Goal: Task Accomplishment & Management: Manage account settings

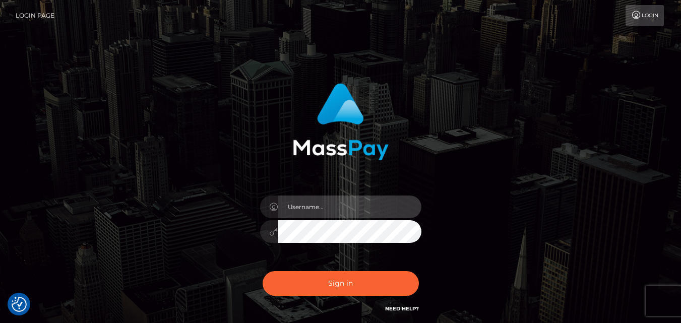
click at [278, 209] on input "text" at bounding box center [349, 207] width 143 height 23
type input "[EMAIL_ADDRESS][DOMAIN_NAME]"
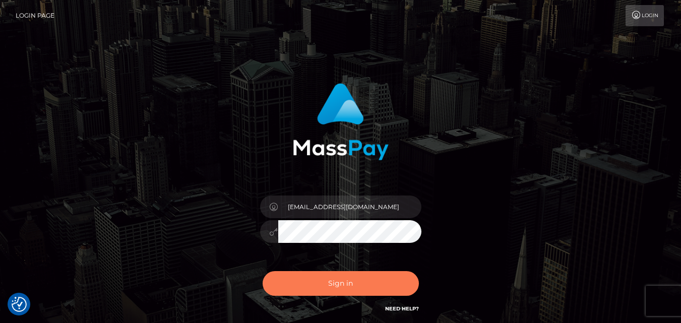
click at [345, 283] on button "Sign in" at bounding box center [341, 283] width 156 height 25
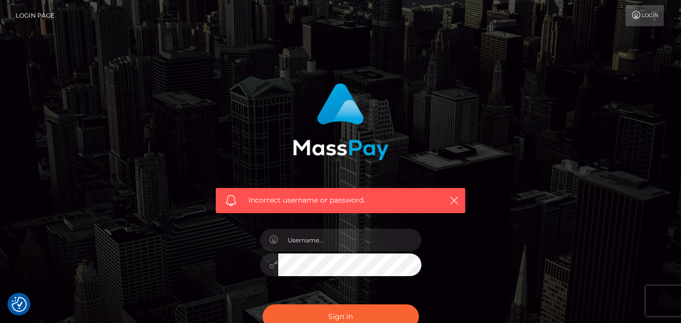
click at [342, 252] on div at bounding box center [341, 259] width 177 height 77
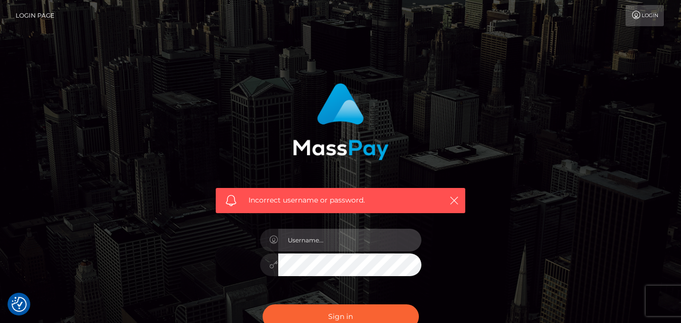
click at [341, 237] on input "text" at bounding box center [349, 240] width 143 height 23
type input "[EMAIL_ADDRESS][DOMAIN_NAME]"
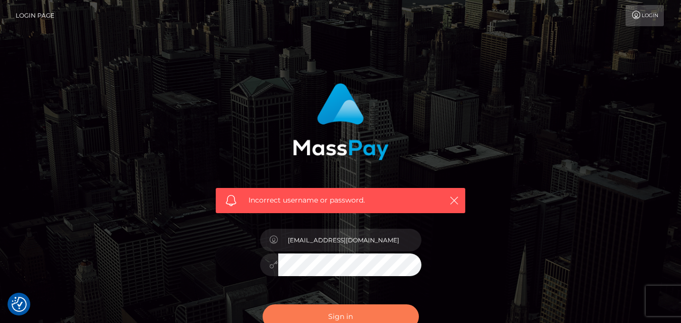
click at [342, 314] on button "Sign in" at bounding box center [341, 317] width 156 height 25
